Goal: Task Accomplishment & Management: Complete application form

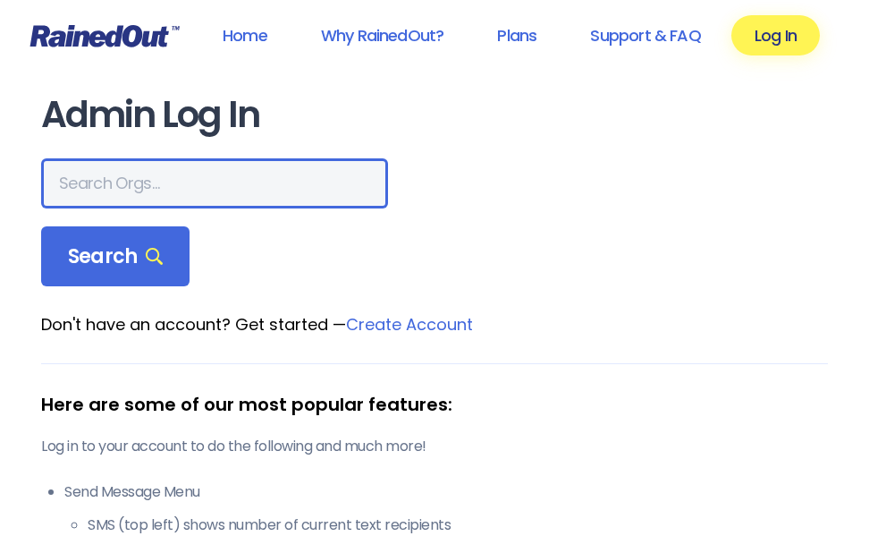
click at [184, 175] on input "text" at bounding box center [214, 183] width 347 height 50
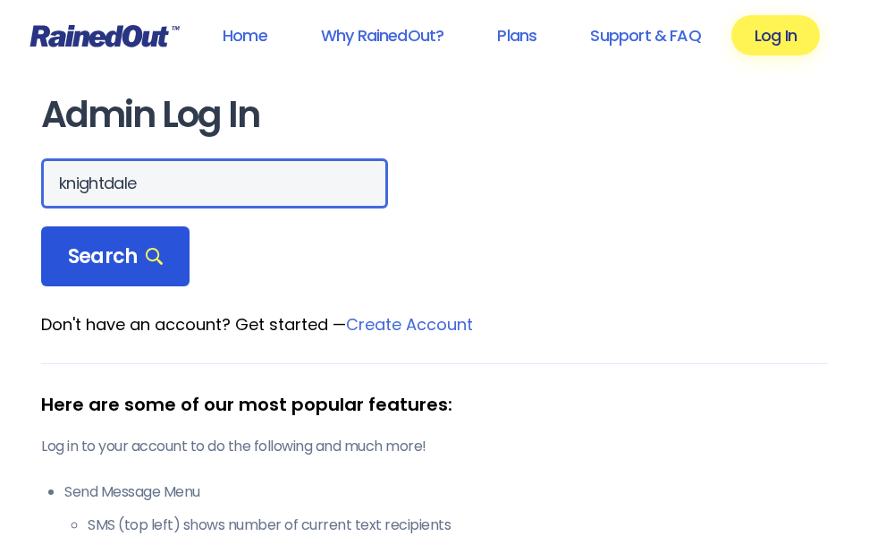
type input "knightdale"
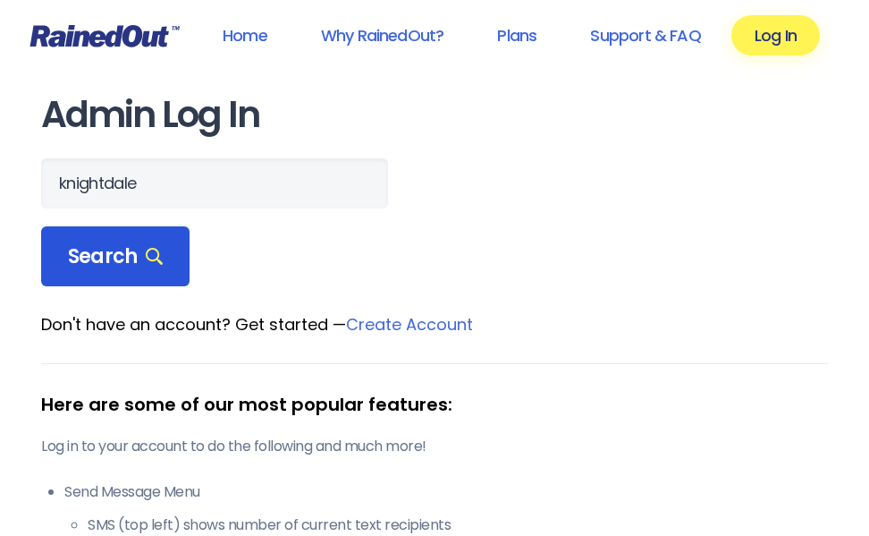
click at [139, 251] on span "Search" at bounding box center [115, 256] width 95 height 25
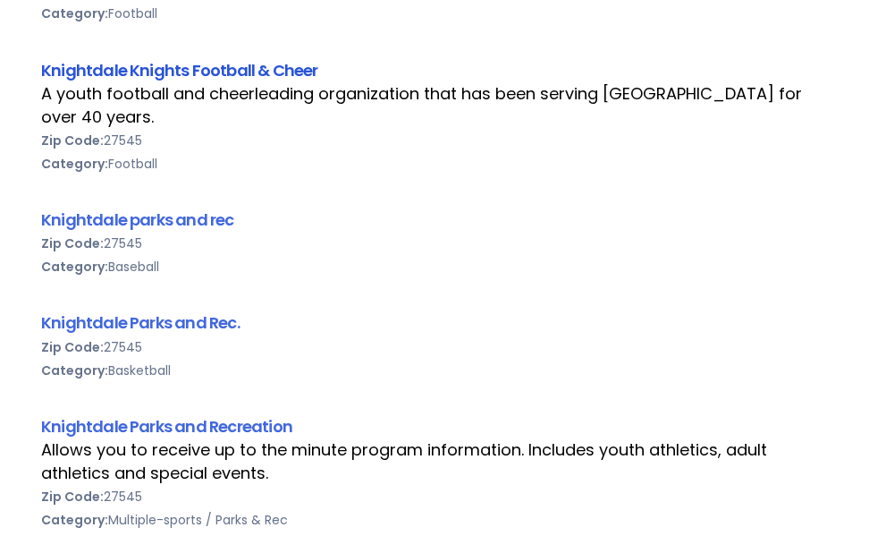
scroll to position [626, 0]
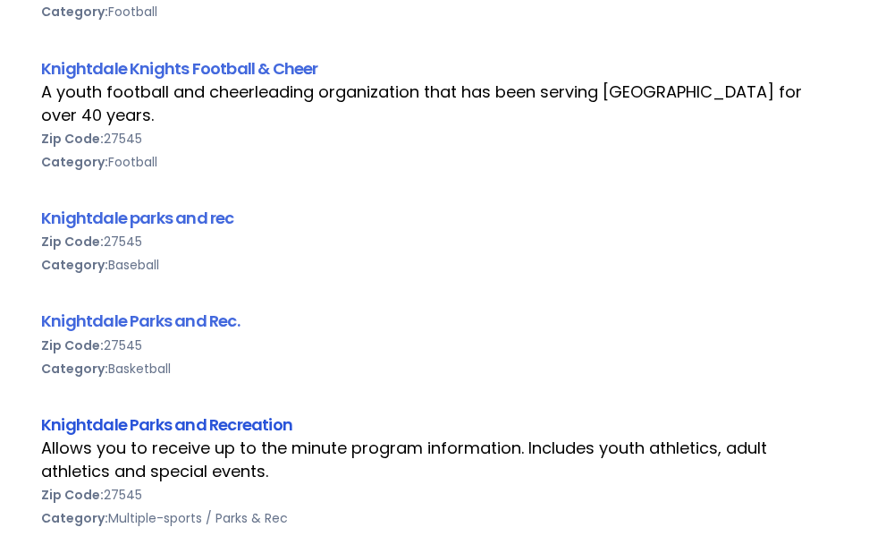
click at [249, 423] on link "Knightdale Parks and Recreation" at bounding box center [166, 424] width 251 height 22
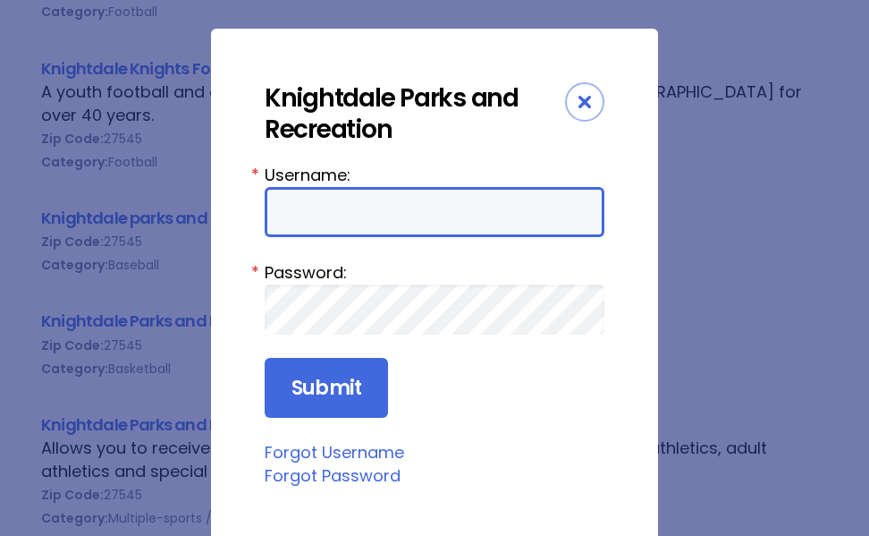
click at [373, 207] on input "Username:" at bounding box center [435, 212] width 340 height 50
type input "kprd"
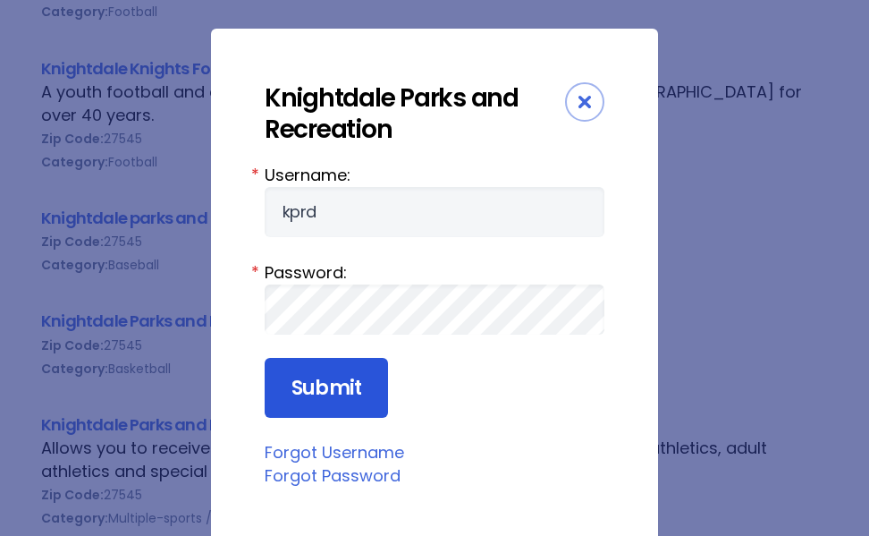
click at [337, 392] on input "Submit" at bounding box center [326, 388] width 123 height 61
